Goal: Task Accomplishment & Management: Use online tool/utility

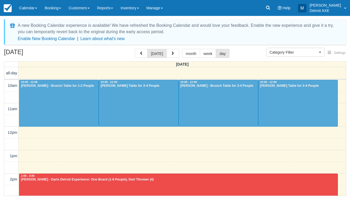
select select
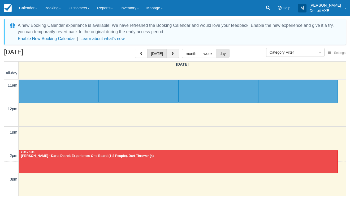
click at [172, 49] on button "button" at bounding box center [173, 53] width 13 height 9
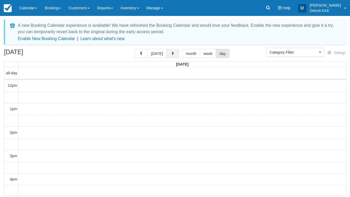
scroll to position [71, 0]
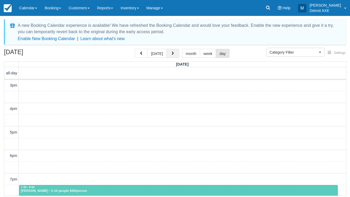
click at [172, 54] on span "button" at bounding box center [173, 54] width 4 height 4
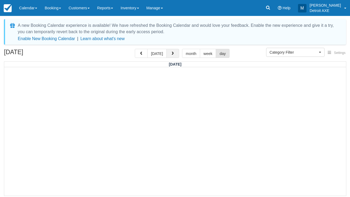
click at [172, 55] on span "button" at bounding box center [173, 54] width 4 height 4
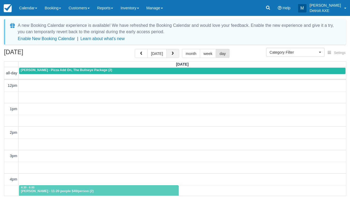
scroll to position [24, 0]
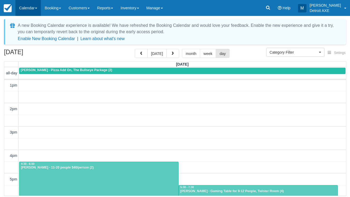
click at [36, 11] on link "Calendar" at bounding box center [28, 8] width 26 height 16
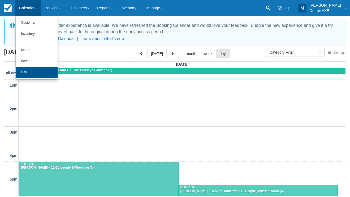
click at [31, 73] on link "Day" at bounding box center [37, 72] width 42 height 11
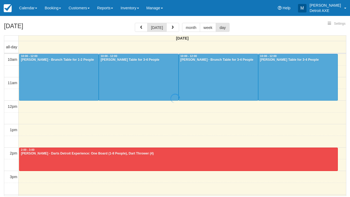
select select
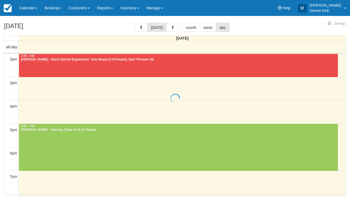
select select
